Goal: Information Seeking & Learning: Check status

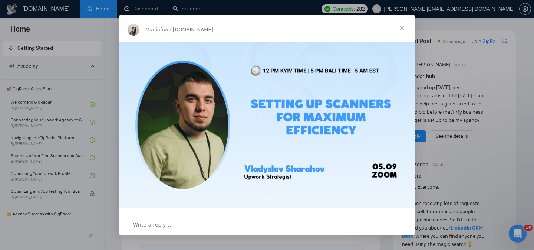
click at [402, 28] on span "Close" at bounding box center [402, 28] width 27 height 27
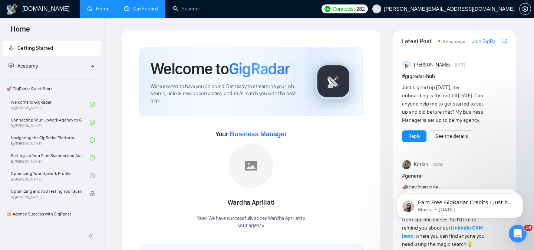
click at [151, 7] on link "Dashboard" at bounding box center [141, 9] width 34 height 6
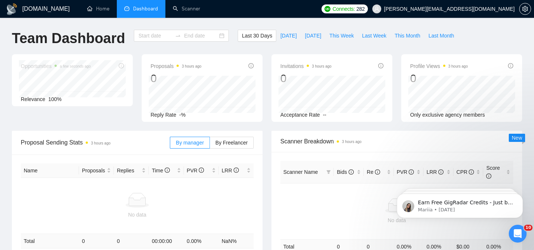
type input "[DATE]"
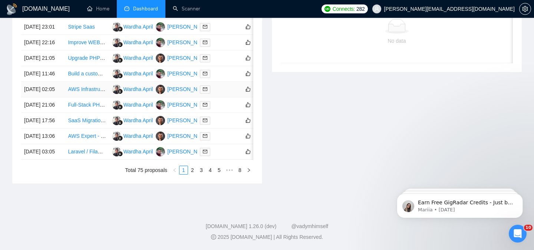
scroll to position [395, 0]
click at [192, 168] on link "2" at bounding box center [193, 170] width 8 height 8
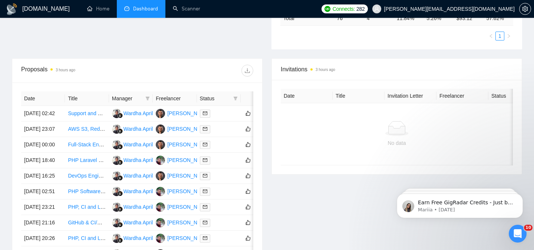
scroll to position [256, 0]
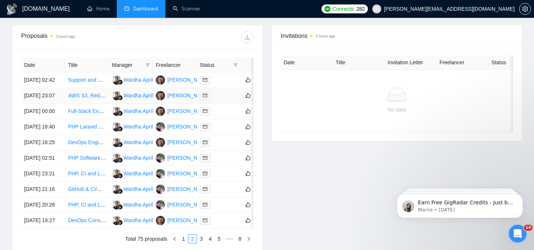
click at [222, 100] on div at bounding box center [219, 95] width 38 height 9
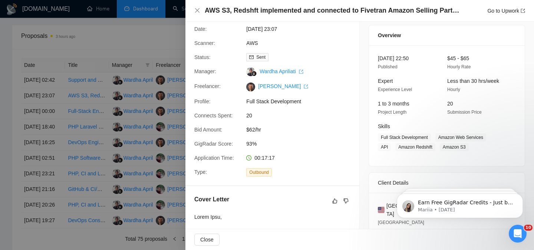
scroll to position [0, 0]
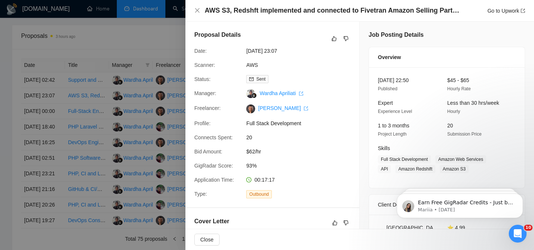
click at [163, 60] on div at bounding box center [267, 125] width 534 height 250
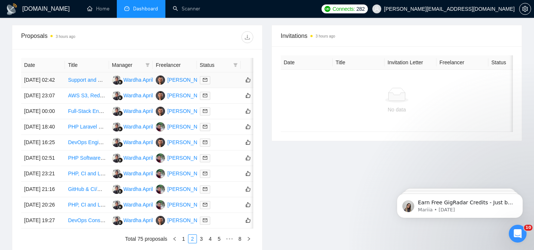
click at [215, 84] on div at bounding box center [219, 80] width 38 height 9
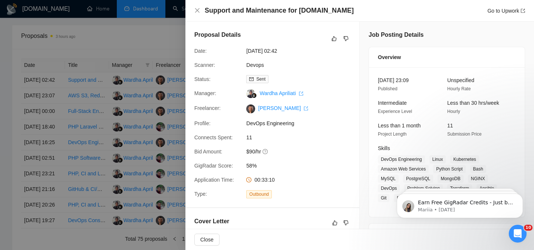
click at [163, 36] on div at bounding box center [267, 125] width 534 height 250
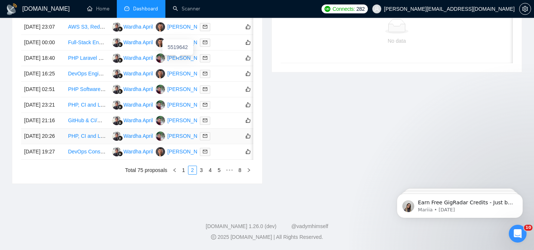
scroll to position [395, 0]
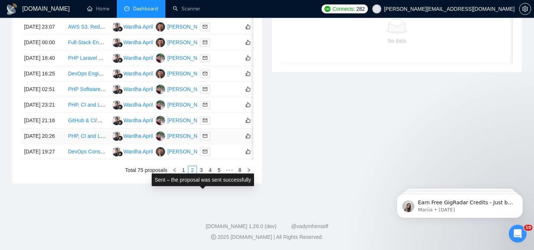
click at [215, 132] on div at bounding box center [219, 136] width 38 height 9
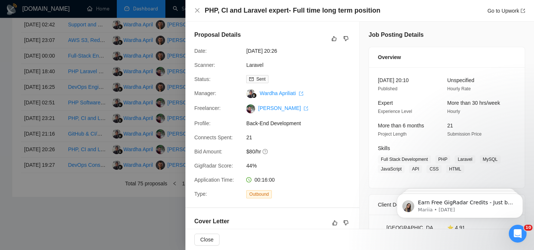
scroll to position [203, 0]
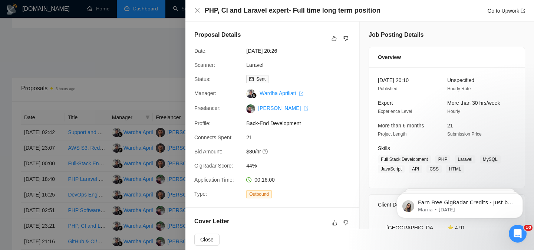
click at [164, 72] on div at bounding box center [267, 125] width 534 height 250
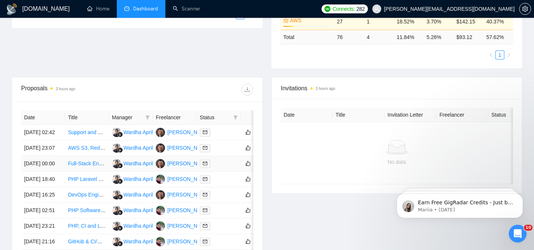
scroll to position [395, 0]
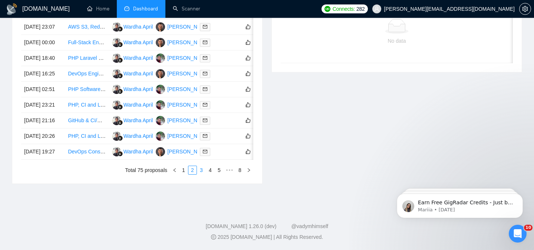
click at [204, 167] on link "3" at bounding box center [201, 170] width 8 height 8
click at [184, 169] on link "1" at bounding box center [184, 170] width 8 height 8
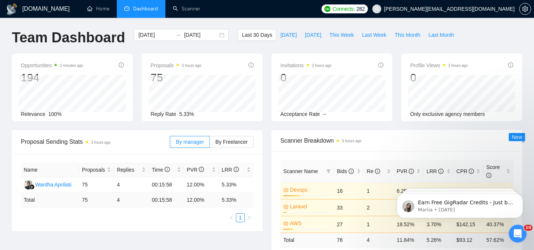
scroll to position [0, 0]
